Goal: Task Accomplishment & Management: Manage account settings

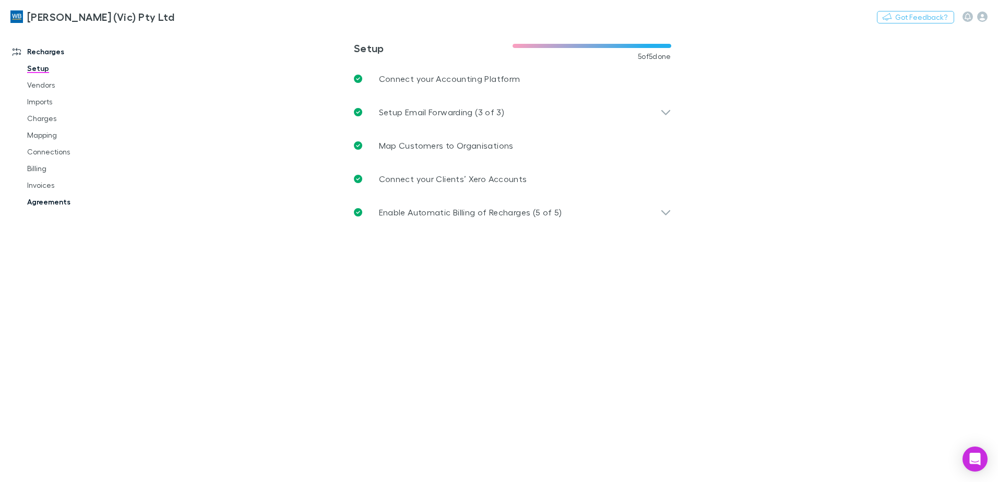
click at [37, 204] on link "Agreements" at bounding box center [79, 202] width 124 height 17
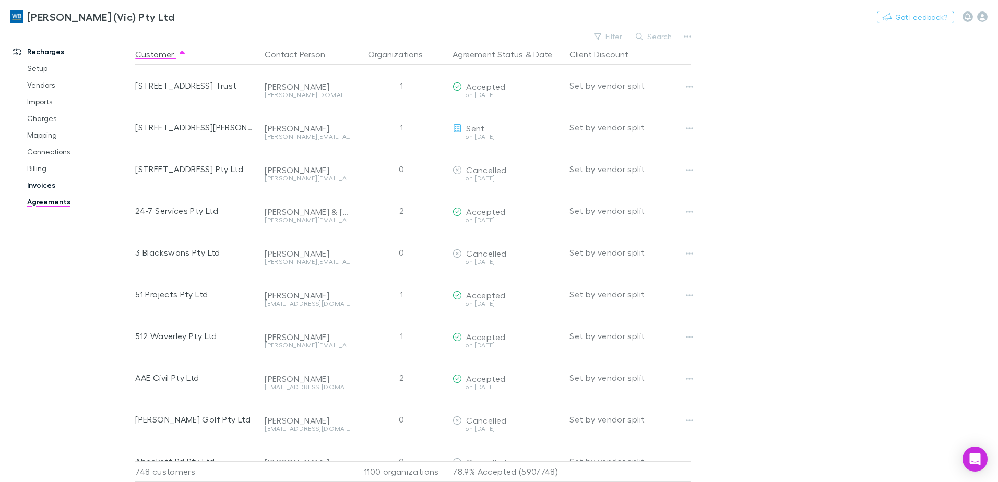
click at [40, 181] on link "Invoices" at bounding box center [79, 185] width 124 height 17
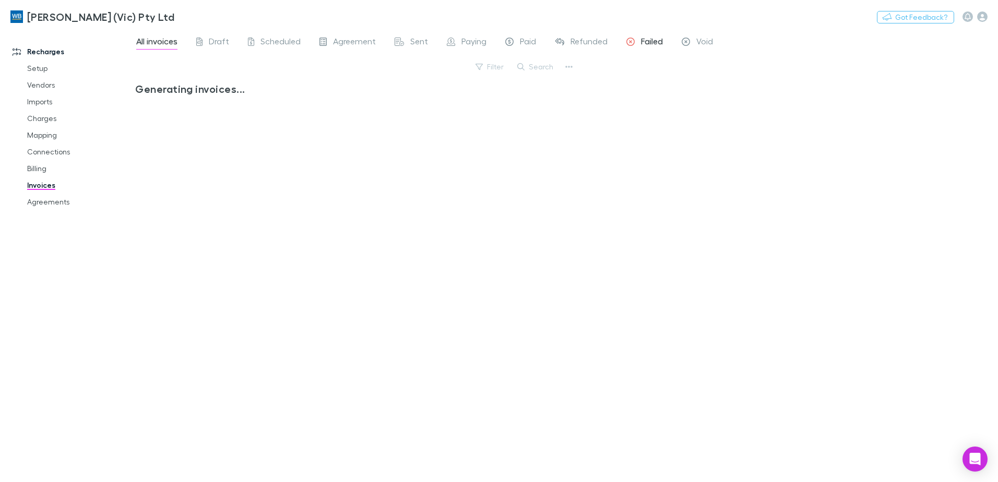
click at [641, 38] on span "Failed" at bounding box center [652, 43] width 22 height 14
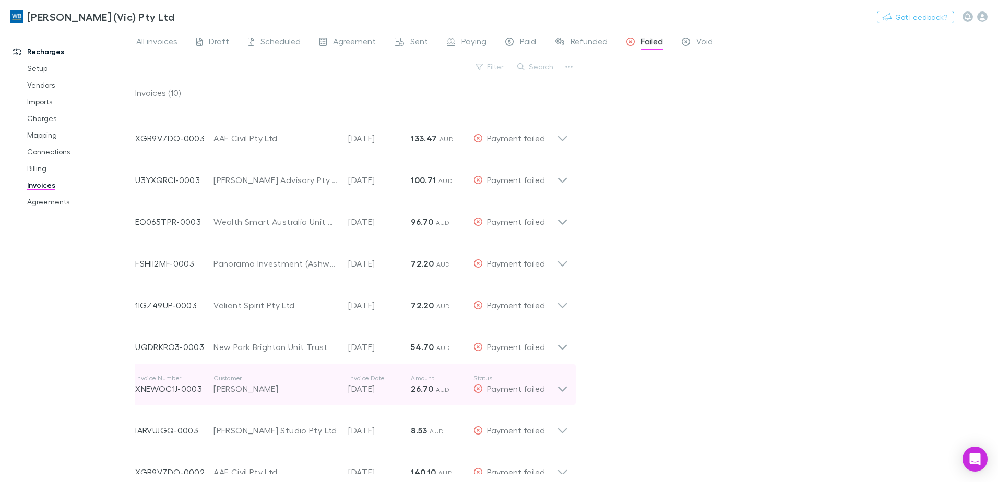
scroll to position [47, 0]
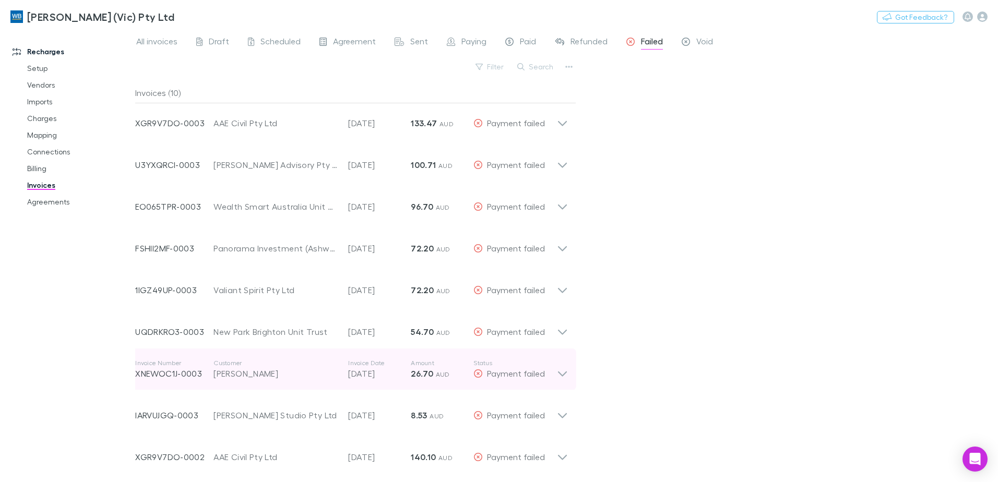
click at [560, 372] on icon at bounding box center [562, 369] width 11 height 21
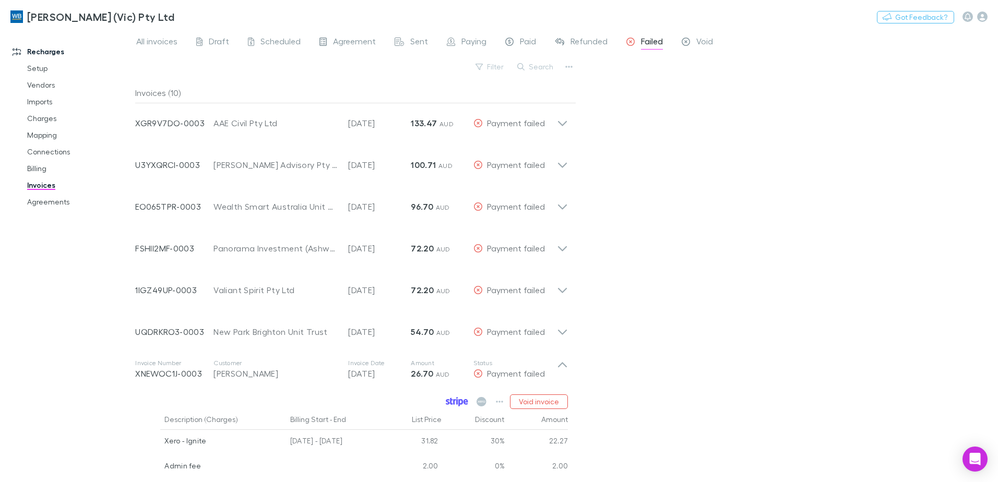
click at [455, 399] on icon at bounding box center [457, 401] width 22 height 9
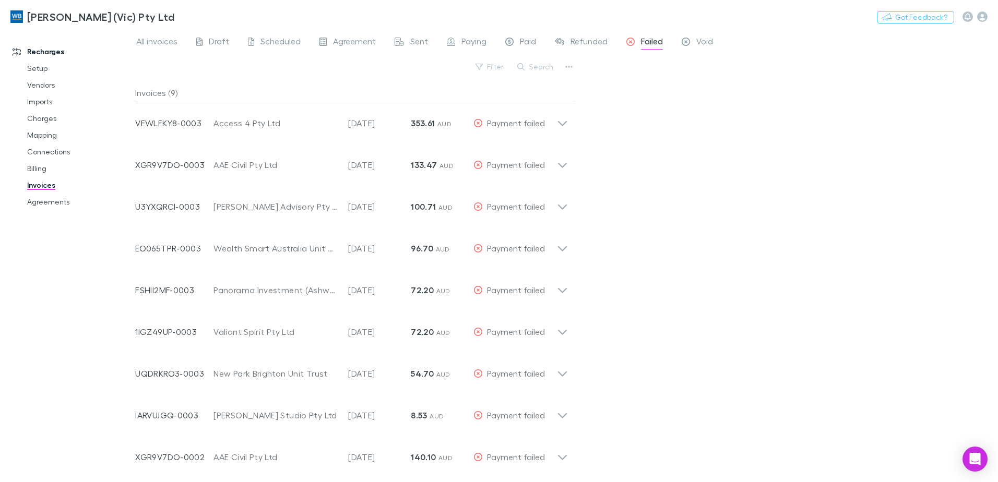
scroll to position [5, 0]
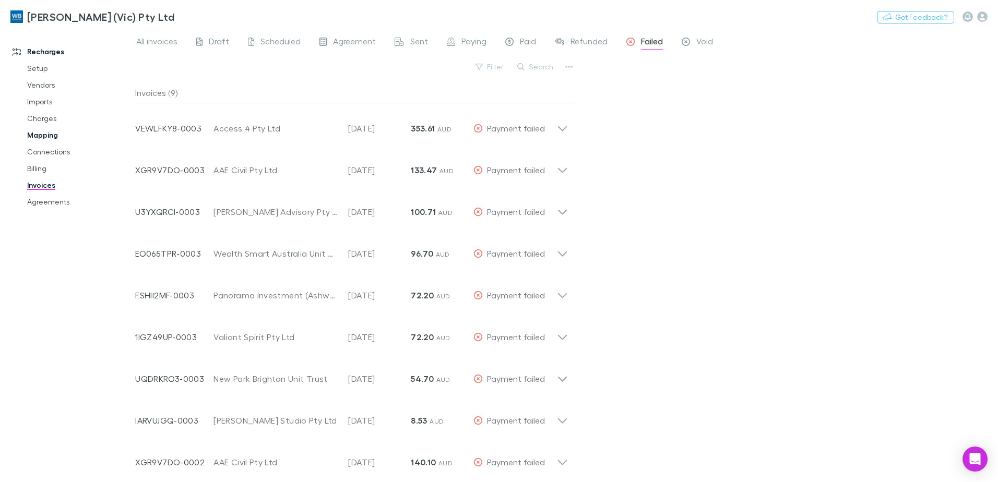
drag, startPoint x: 35, startPoint y: 133, endPoint x: 50, endPoint y: 137, distance: 14.9
click at [35, 133] on link "Mapping" at bounding box center [79, 135] width 124 height 17
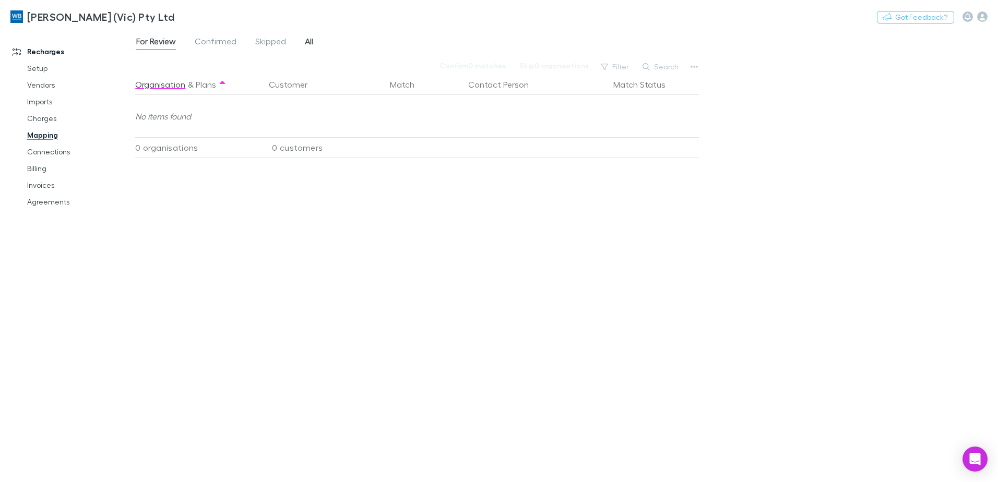
click at [311, 43] on span "All" at bounding box center [309, 43] width 8 height 14
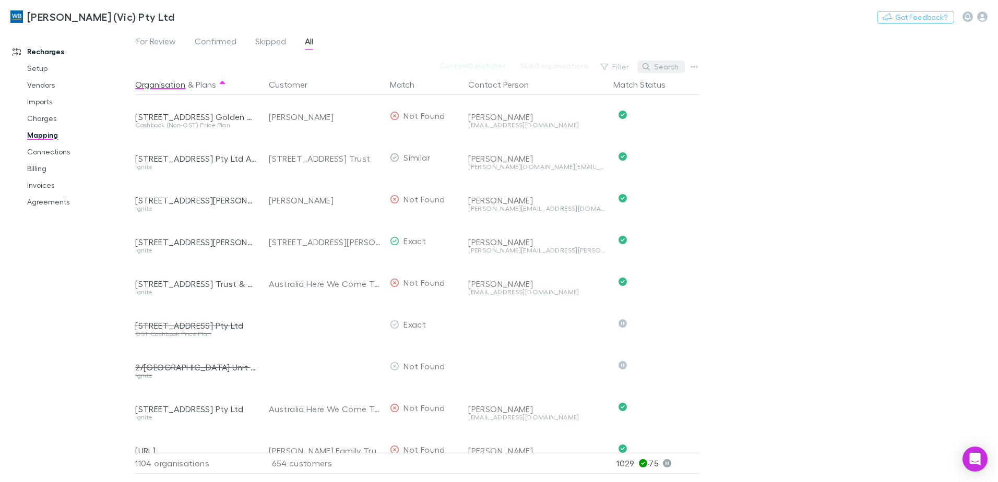
click at [666, 68] on button "Search" at bounding box center [660, 67] width 47 height 13
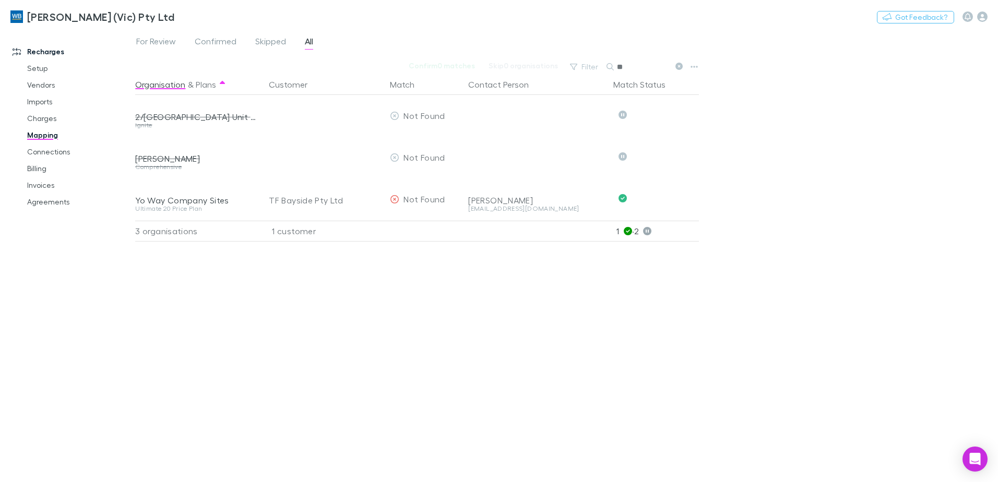
type input "*"
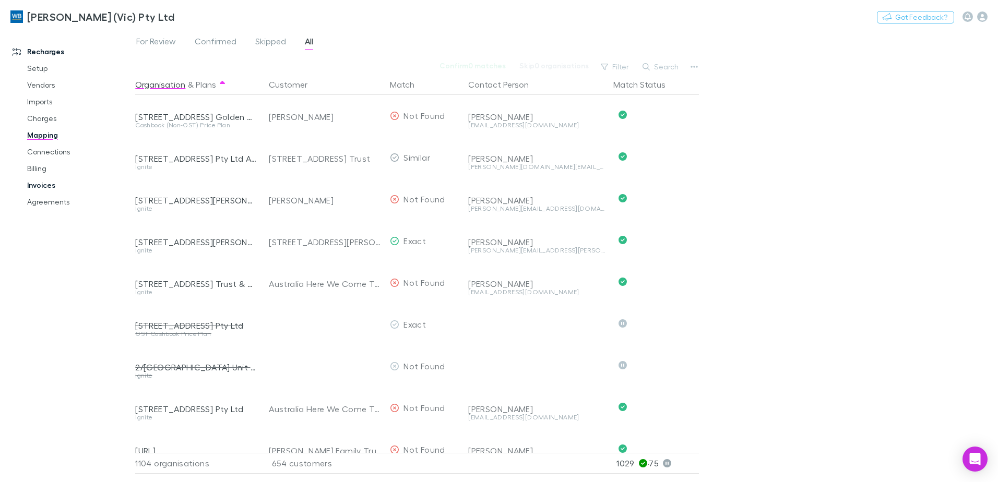
click at [38, 184] on link "Invoices" at bounding box center [79, 185] width 124 height 17
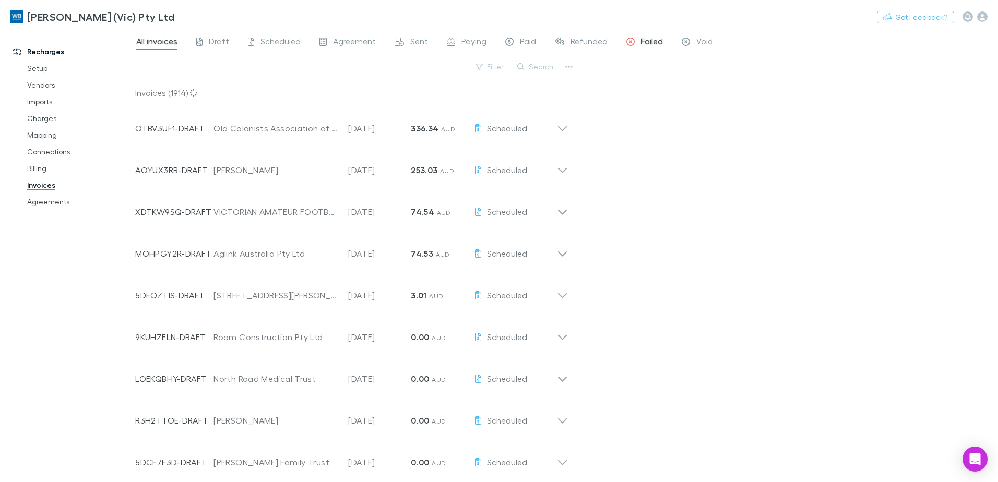
click at [646, 43] on span "Failed" at bounding box center [652, 43] width 22 height 14
